Goal: Information Seeking & Learning: Understand process/instructions

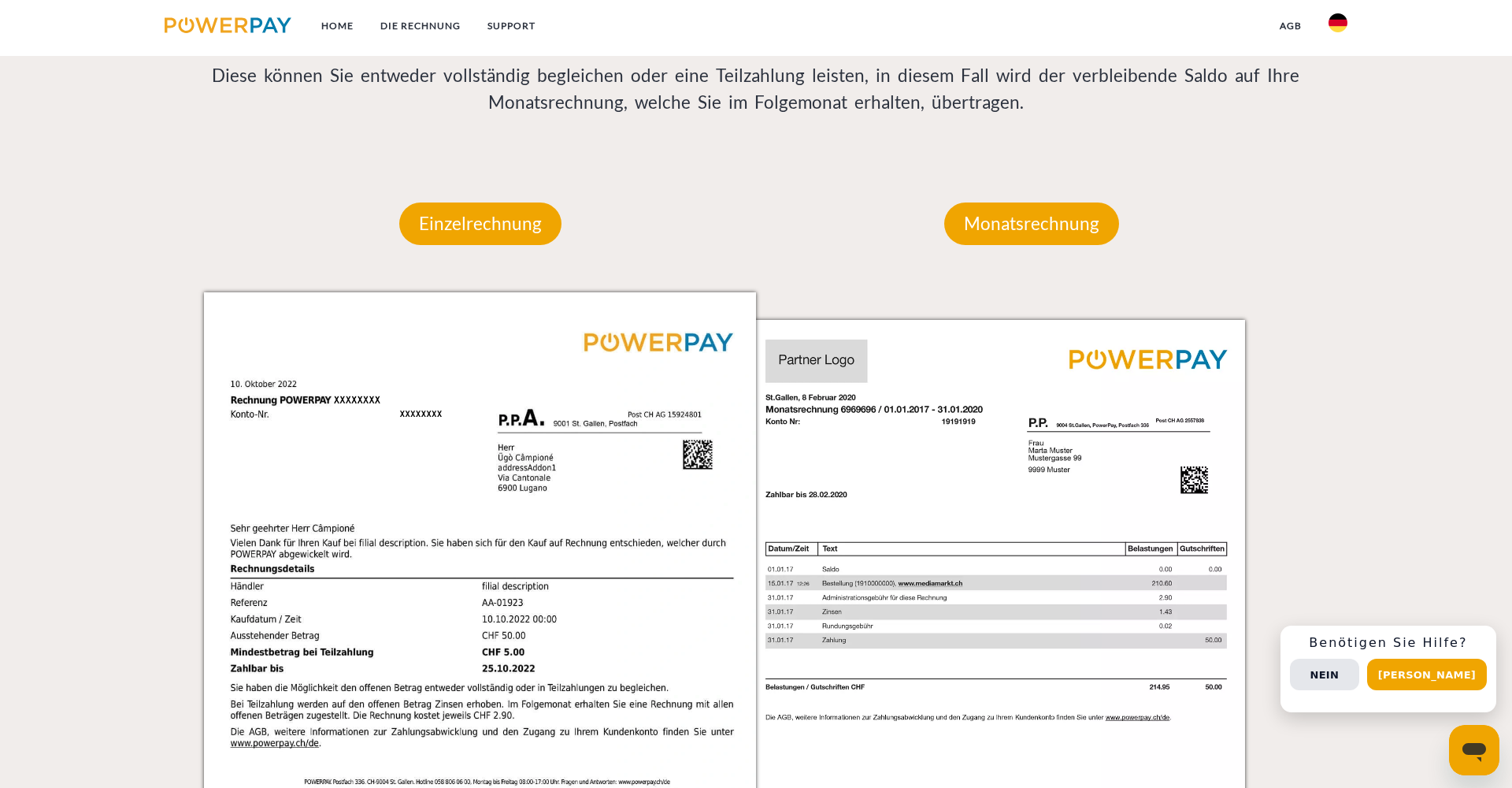
scroll to position [1271, 0]
click at [1342, 18] on img at bounding box center [1338, 23] width 19 height 19
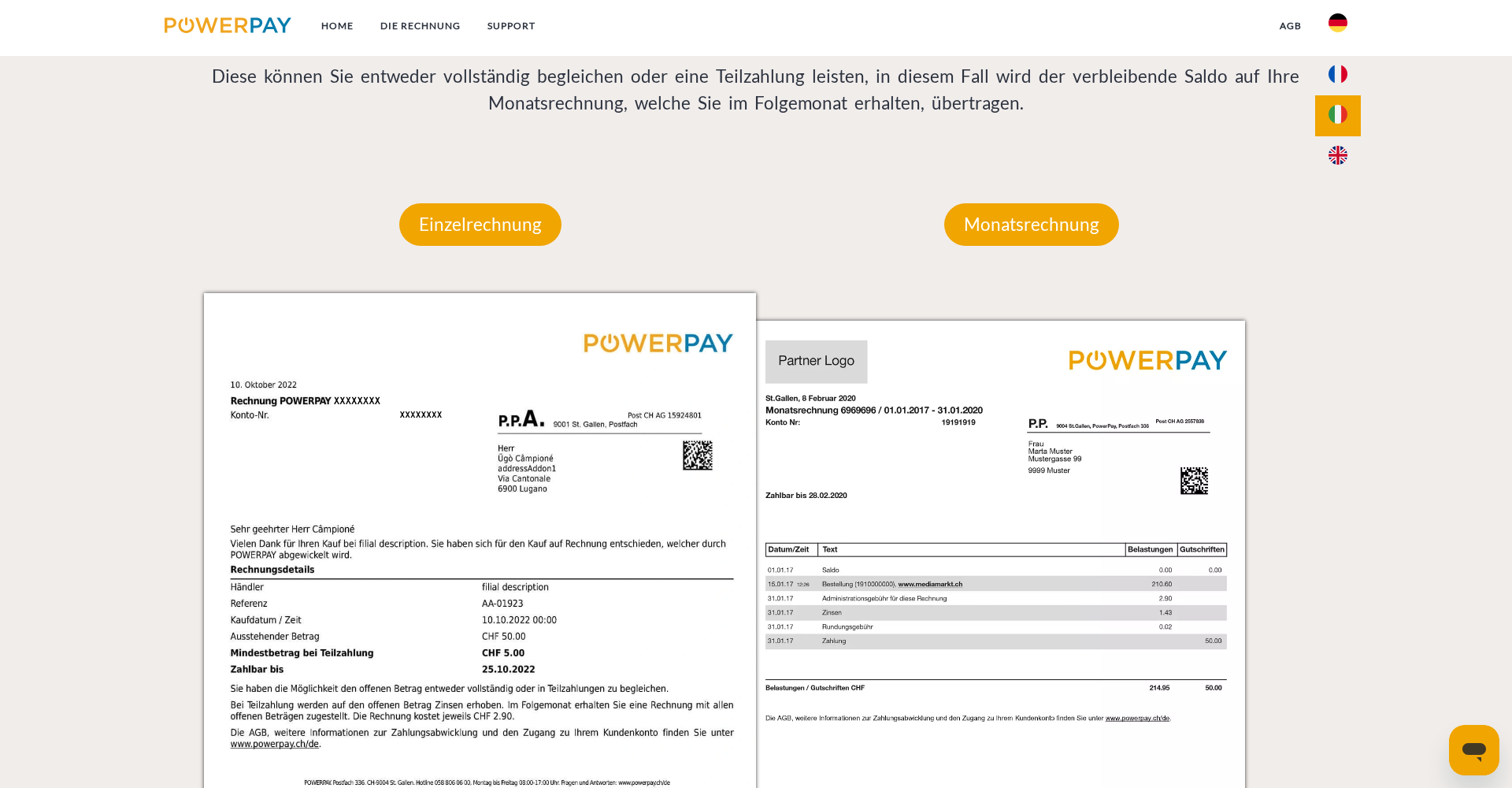
click at [1338, 109] on img at bounding box center [1338, 114] width 19 height 19
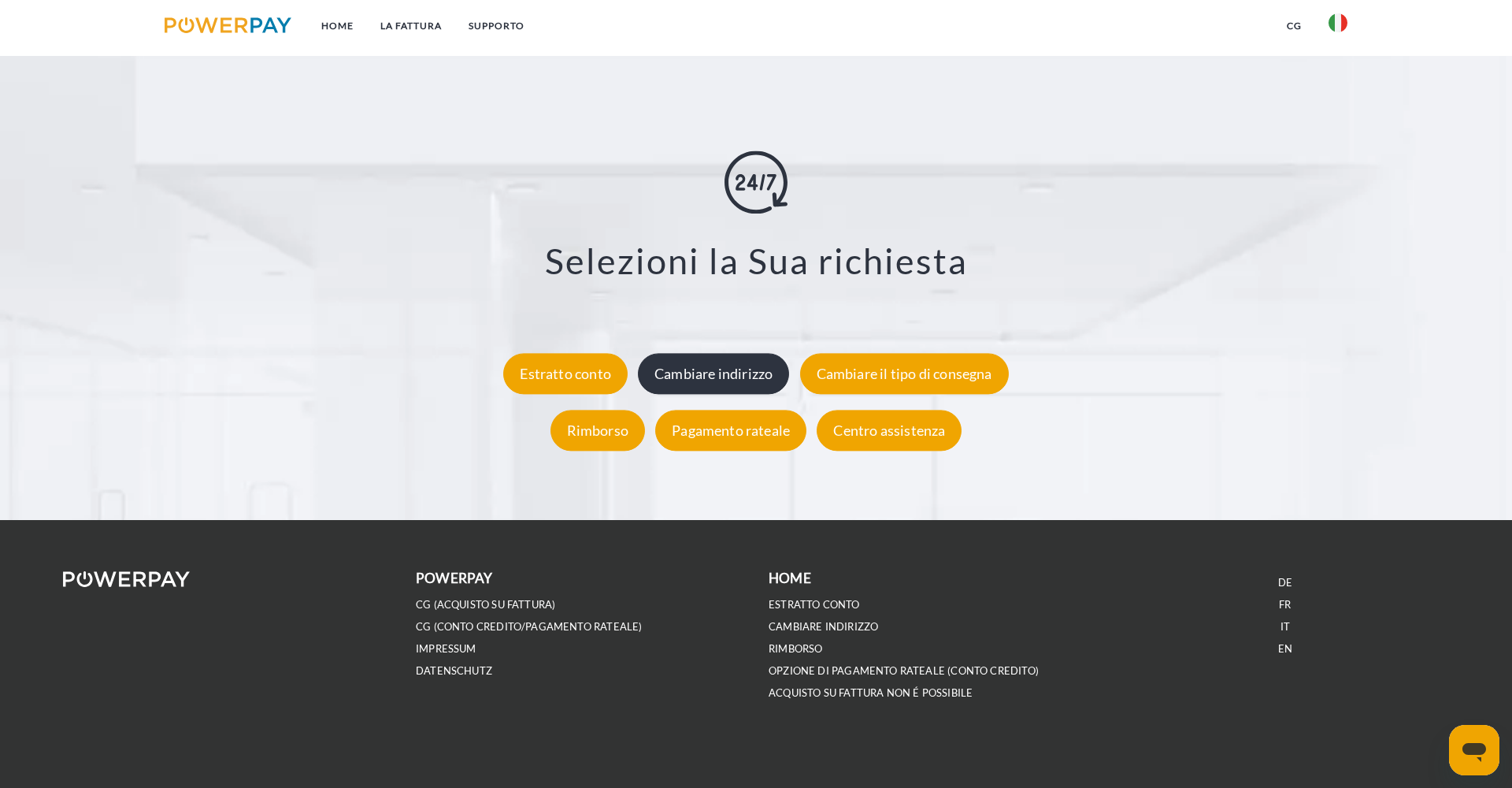
scroll to position [2864, 0]
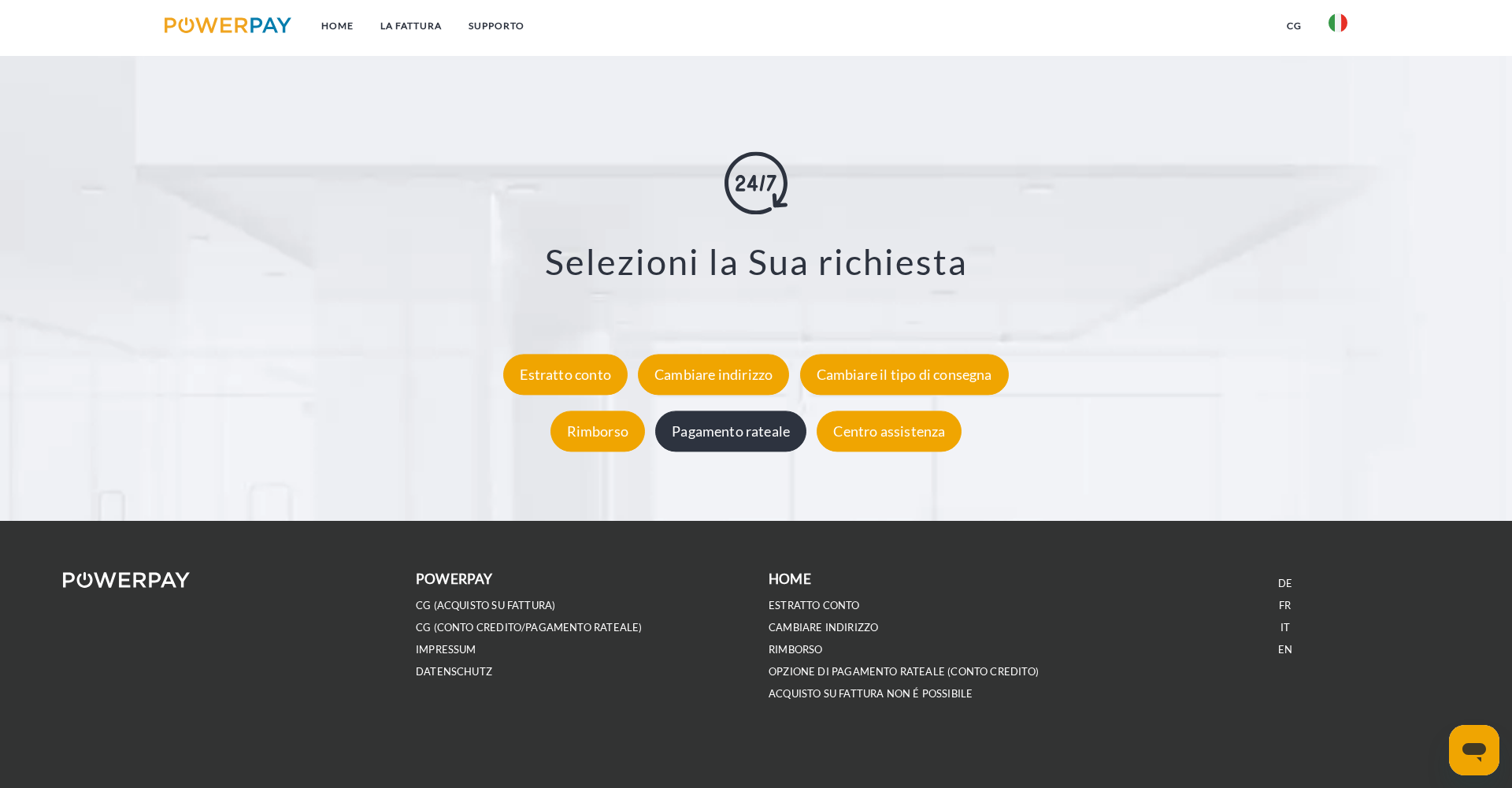
click at [764, 423] on div "Pagamento rateale" at bounding box center [731, 432] width 151 height 41
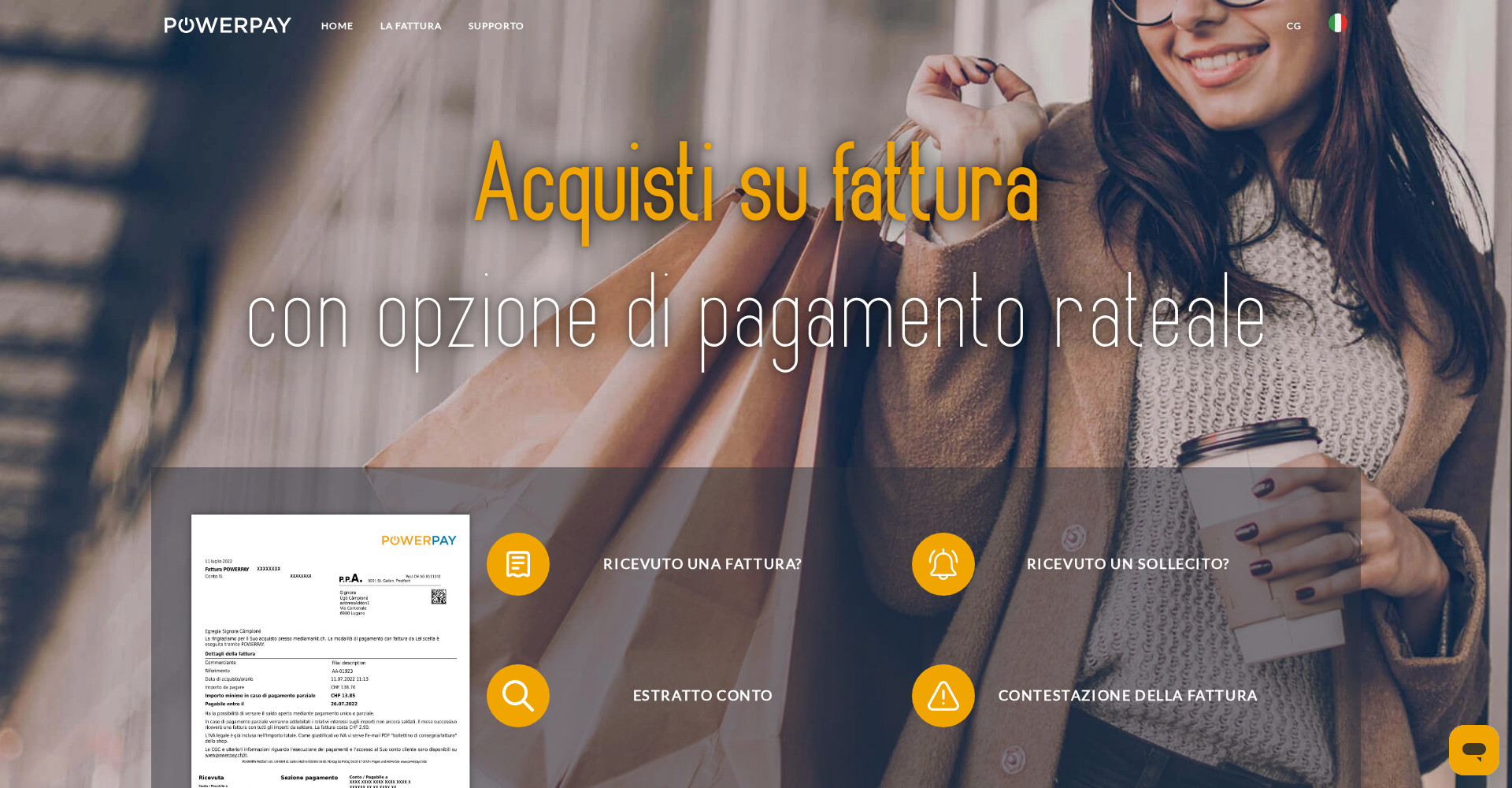
scroll to position [0, 0]
click at [516, 26] on link "Supporto" at bounding box center [497, 25] width 82 height 28
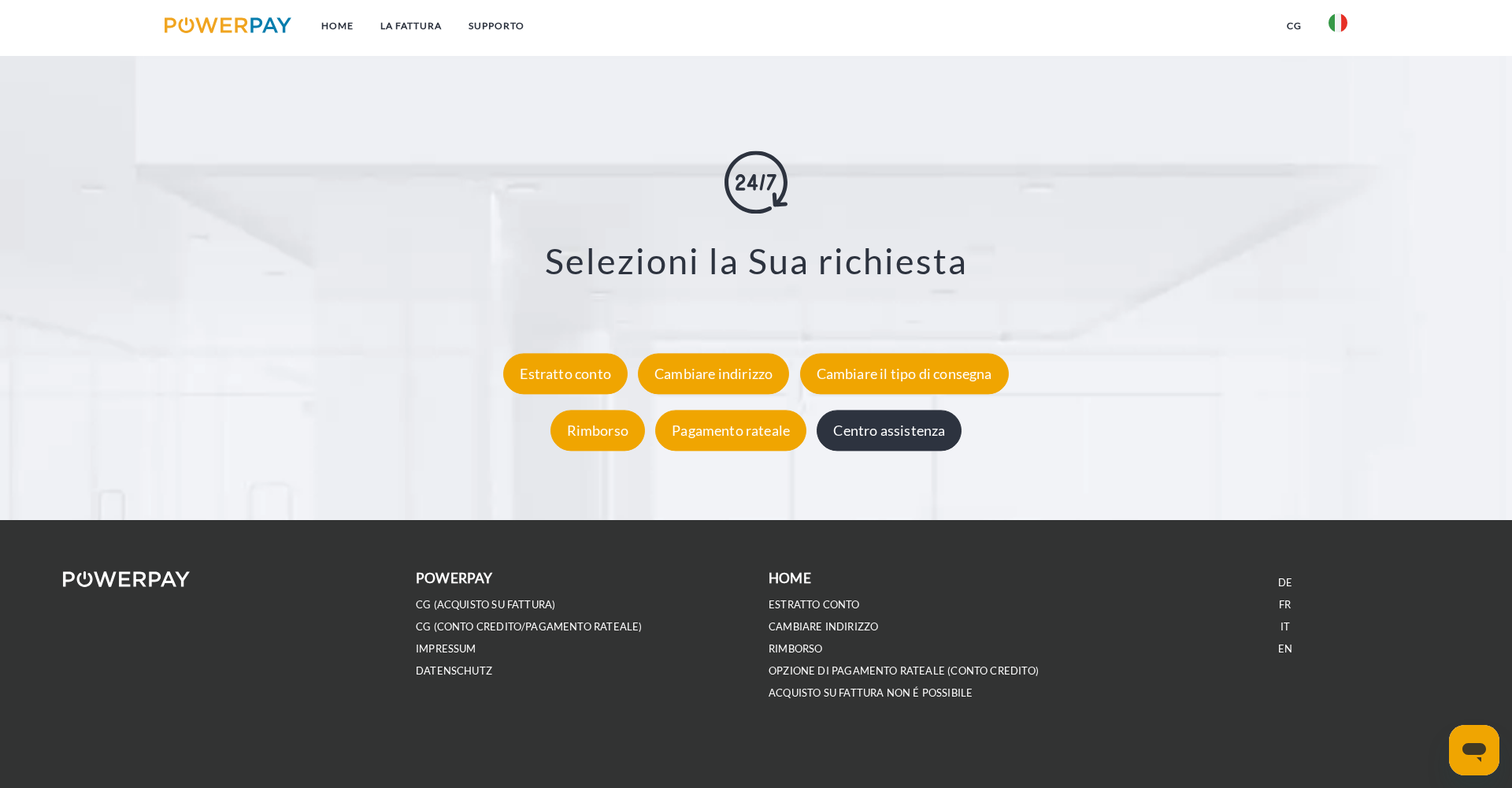
scroll to position [2864, 0]
click at [890, 419] on div "Centro assistenza" at bounding box center [889, 432] width 145 height 41
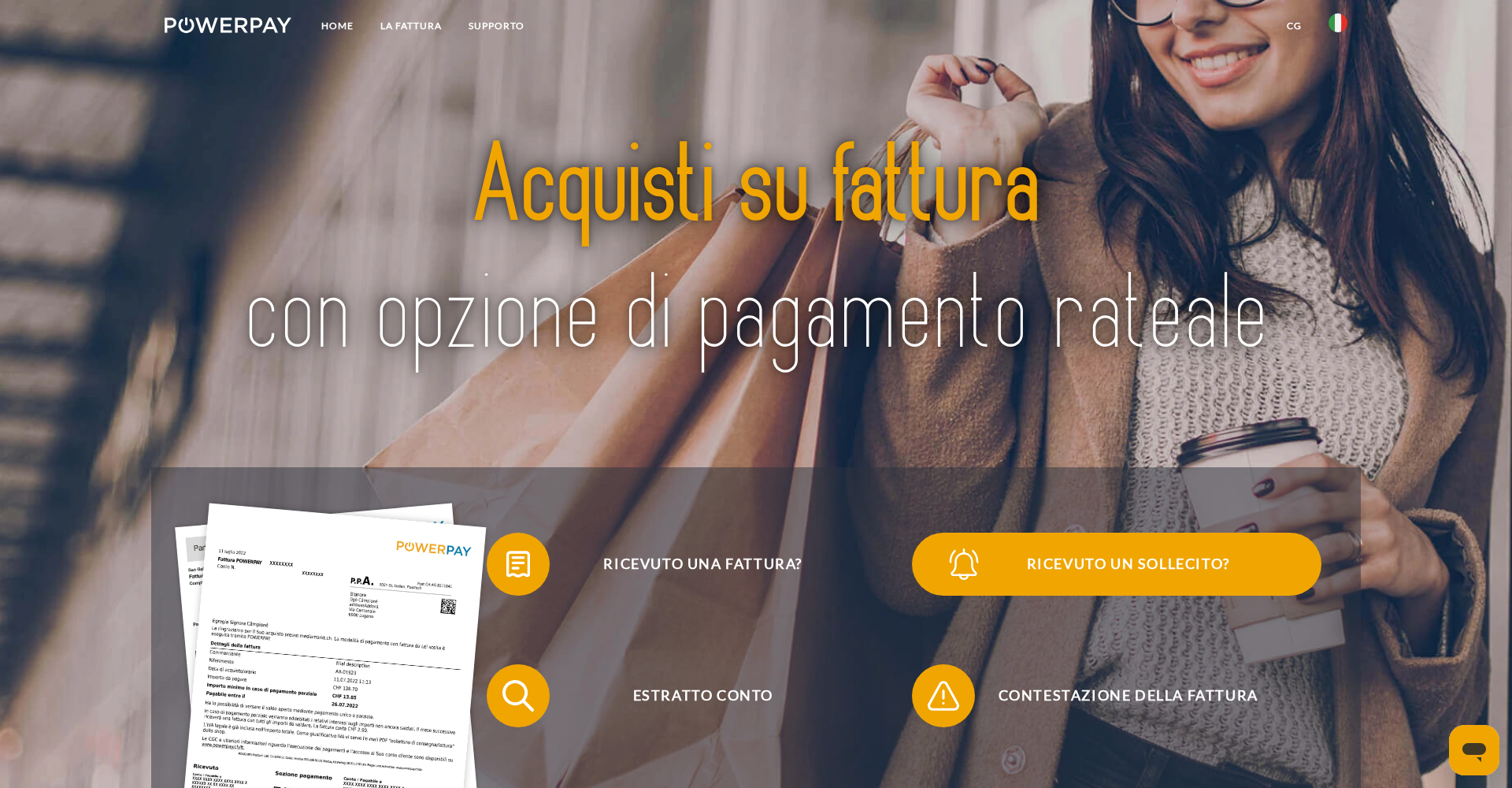
click at [939, 575] on span at bounding box center [940, 564] width 78 height 78
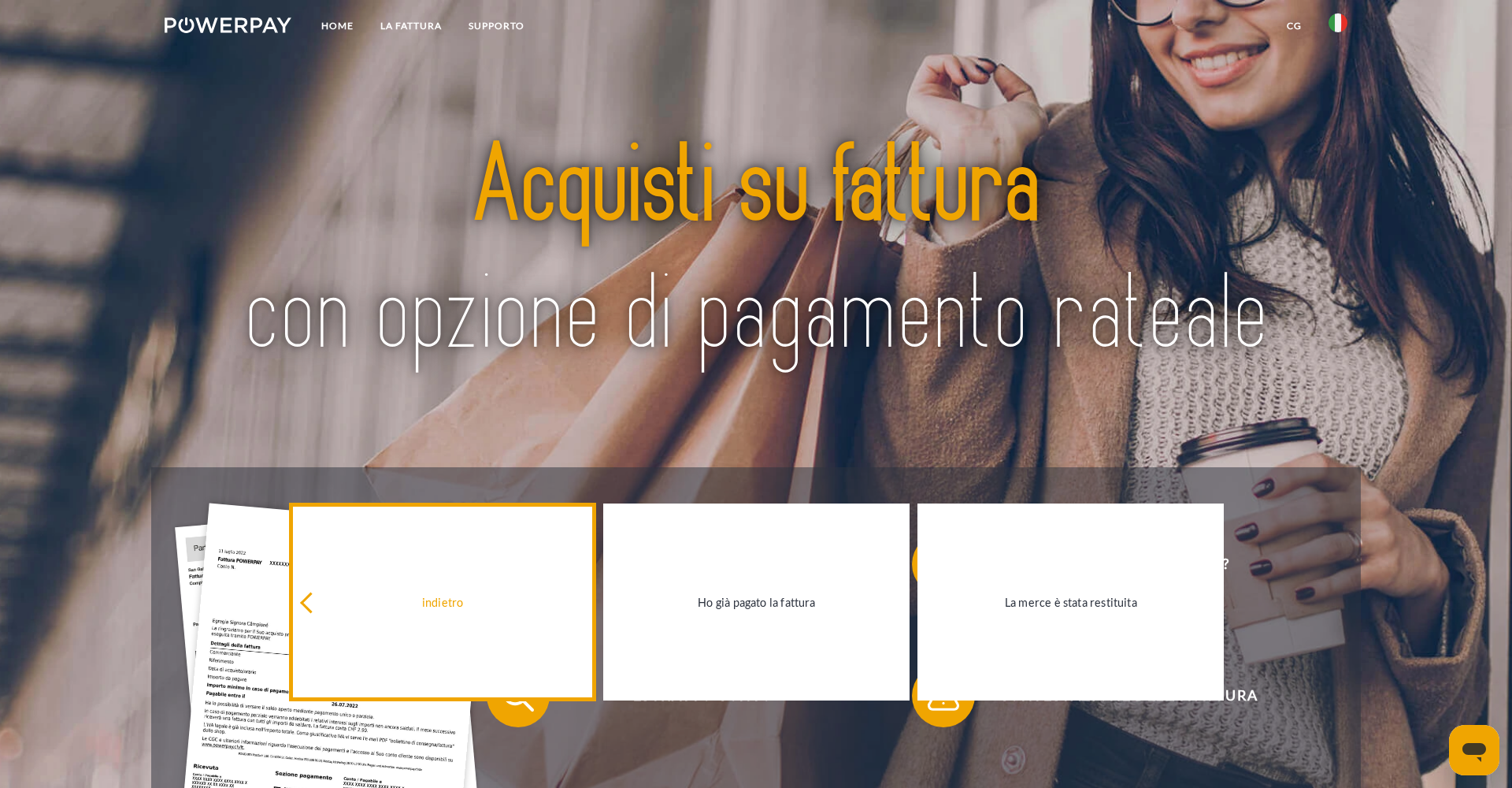
click at [530, 589] on link "indietro" at bounding box center [443, 602] width 307 height 197
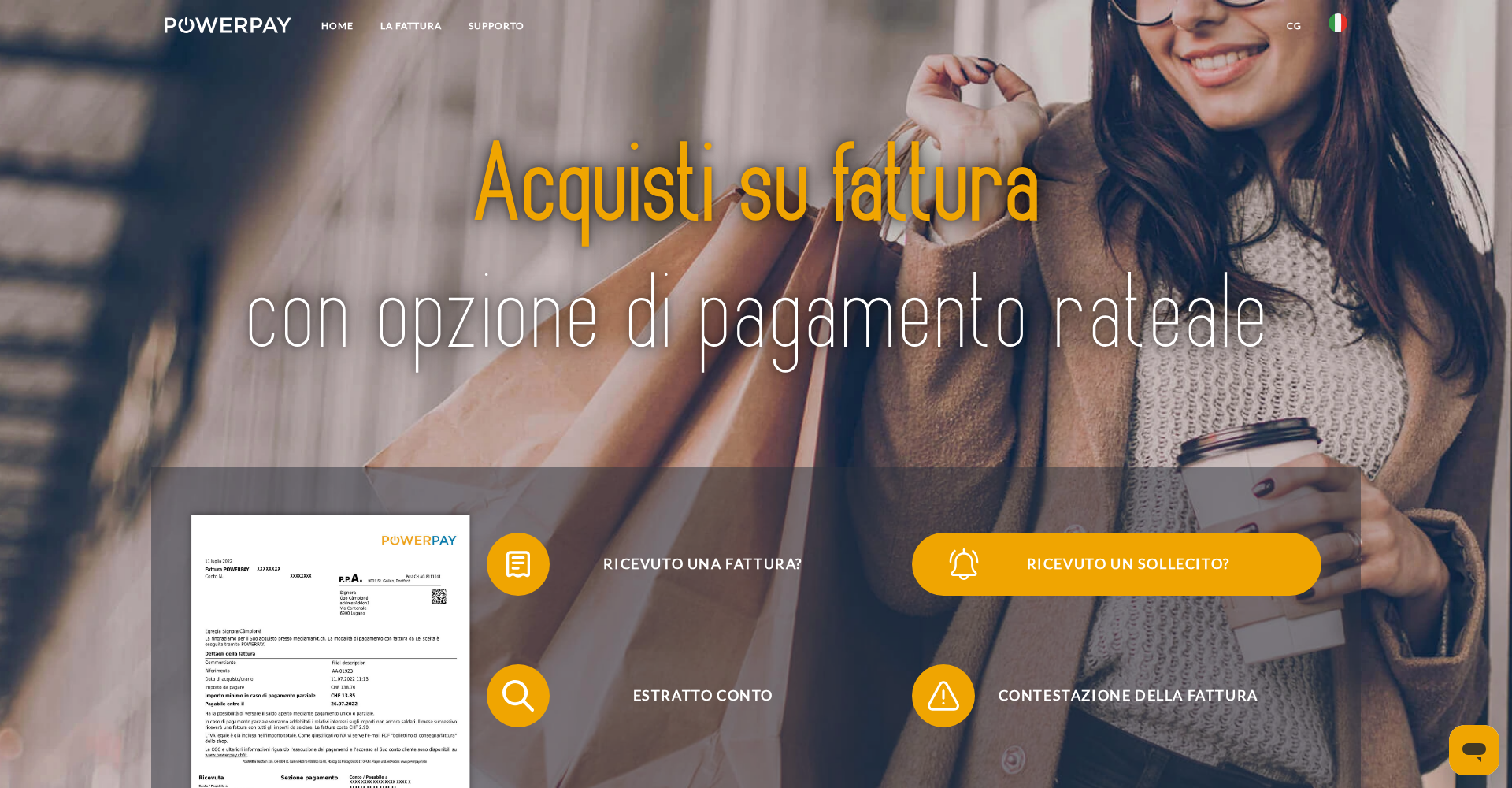
scroll to position [123, 0]
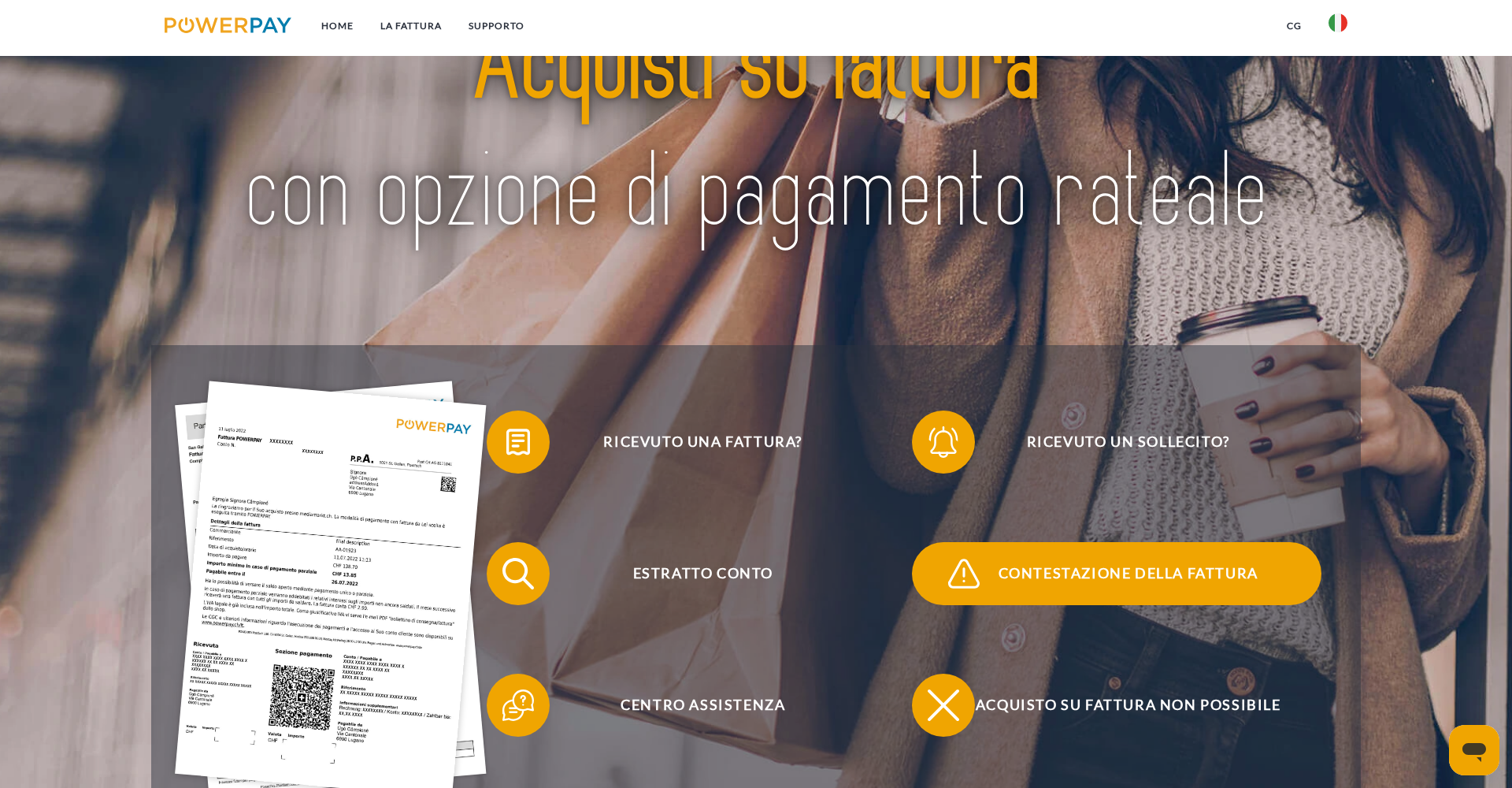
click at [982, 565] on img at bounding box center [964, 573] width 39 height 39
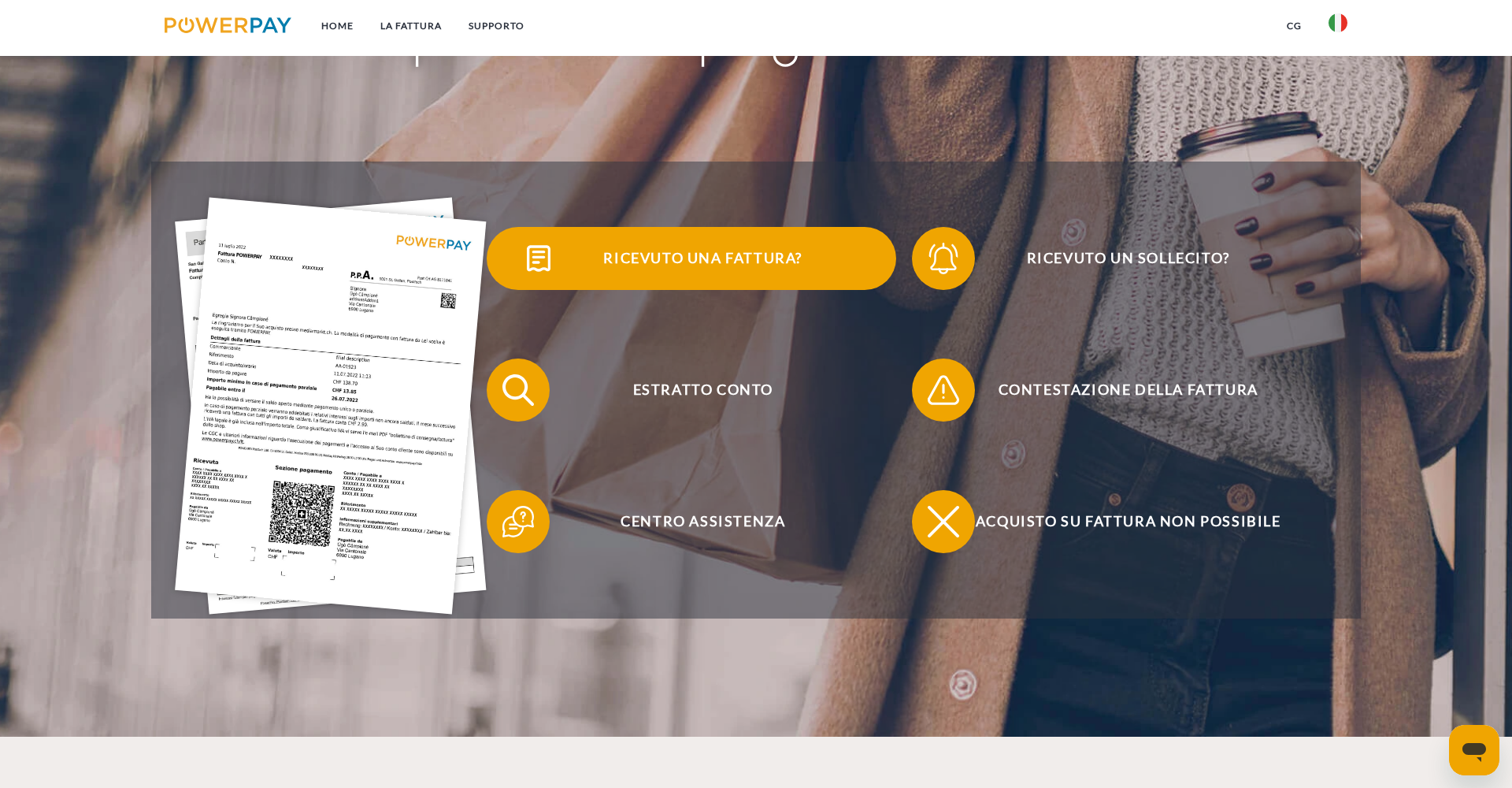
scroll to position [307, 0]
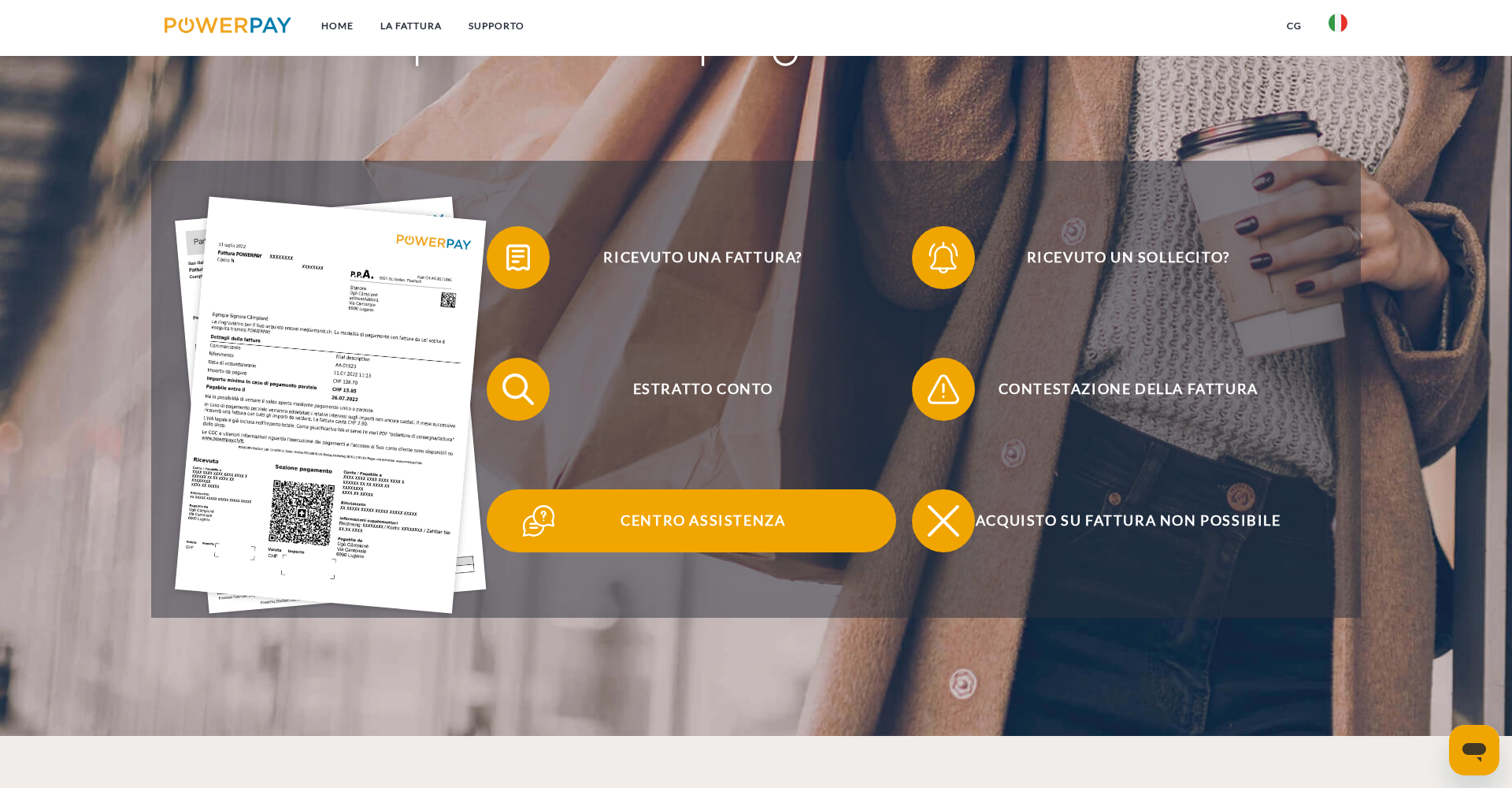
click at [659, 499] on span "Centro assistenza" at bounding box center [704, 520] width 386 height 63
